Goal: Navigation & Orientation: Find specific page/section

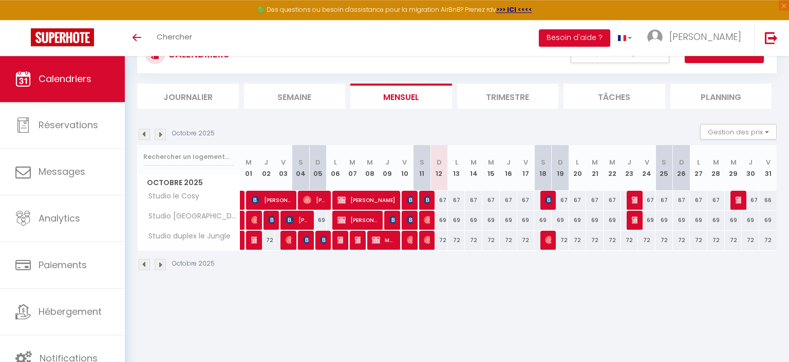
scroll to position [55, 0]
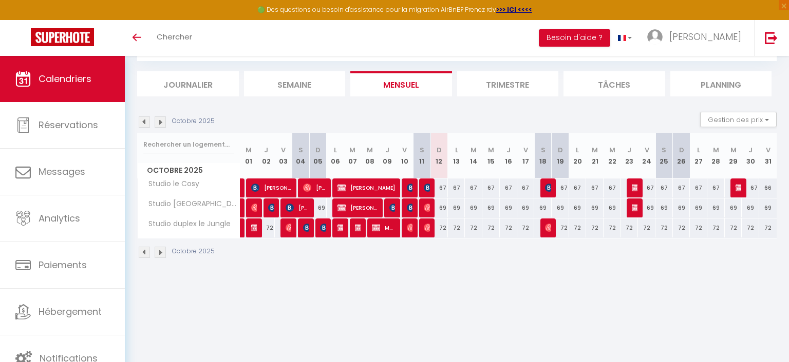
click at [498, 94] on li "Trimestre" at bounding box center [508, 83] width 102 height 25
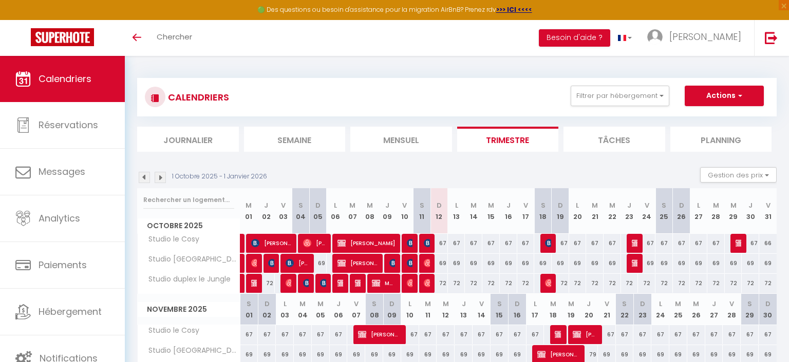
click at [162, 176] on img at bounding box center [160, 177] width 11 height 11
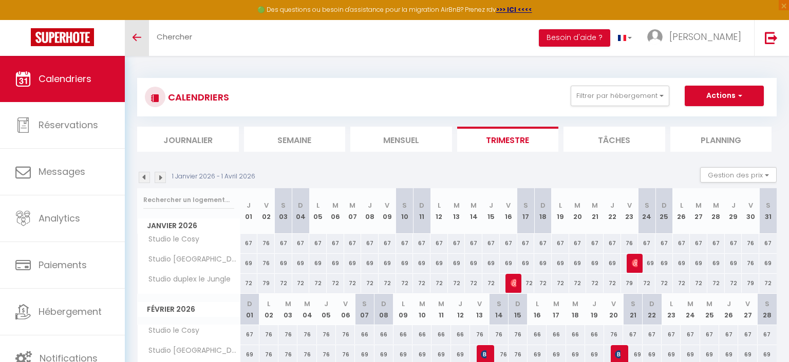
click at [135, 33] on link "Toggle menubar" at bounding box center [137, 38] width 24 height 36
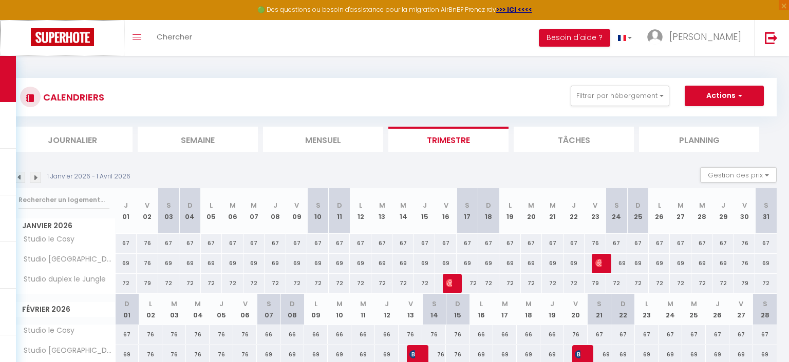
click at [15, 32] on link at bounding box center [62, 38] width 125 height 36
click at [69, 63] on div "🟢 Des questions ou besoin d'assistance pour la migration AirBnB? Prenez rdv >>>…" at bounding box center [394, 288] width 789 height 464
click at [39, 67] on div "CALENDRIERS Filtrer par hébergement Tous Studio le Cosy Studio le Lagoon Studio…" at bounding box center [394, 288] width 789 height 464
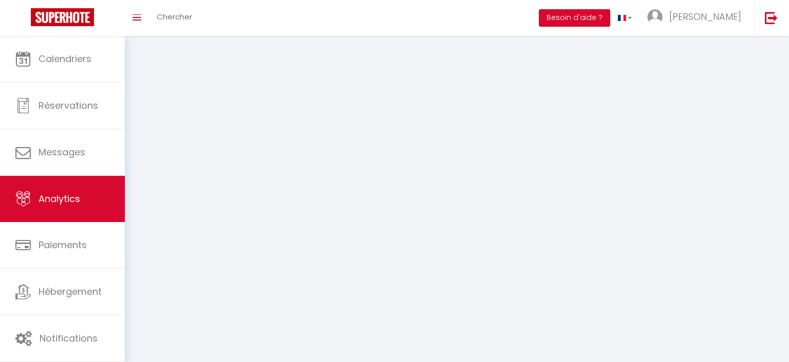
select select "2025"
select select "10"
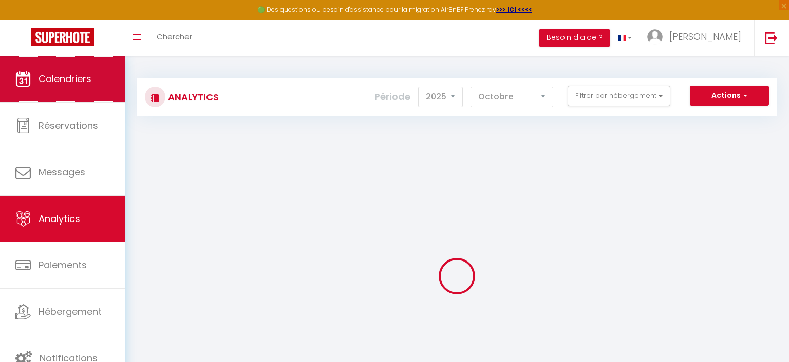
click at [47, 85] on span "Calendriers" at bounding box center [65, 78] width 53 height 13
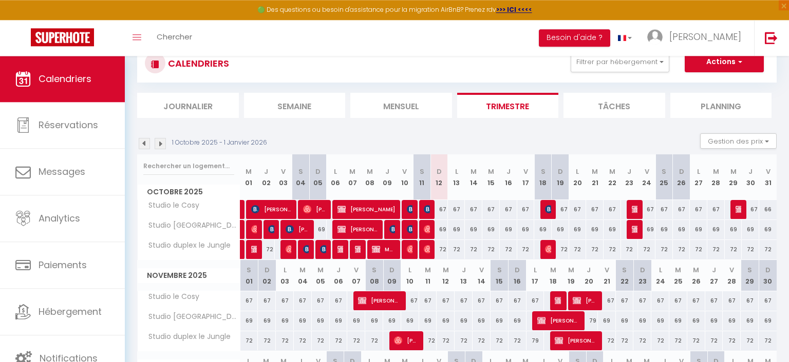
scroll to position [54, 0]
